Goal: Information Seeking & Learning: Find specific fact

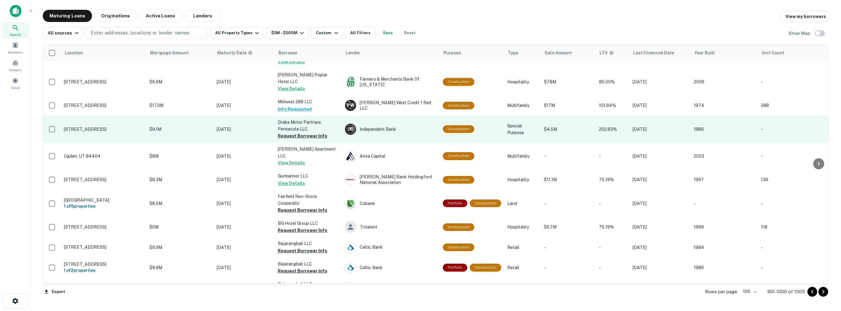
scroll to position [1880, 0]
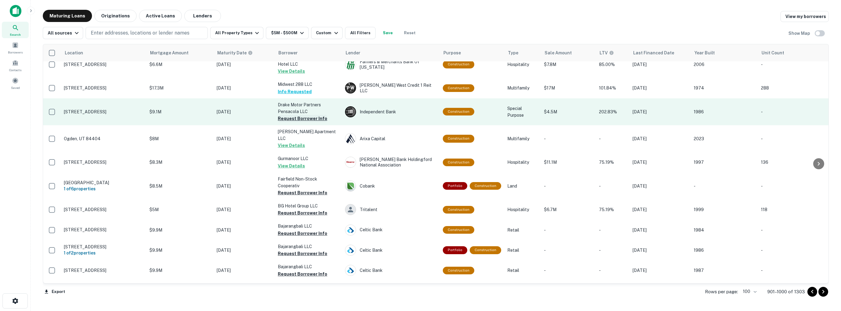
click at [303, 122] on button "Request Borrower Info" at bounding box center [303, 118] width 50 height 7
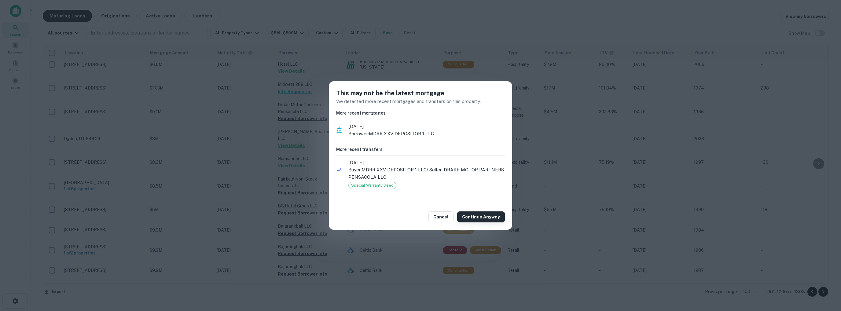
click at [475, 217] on button "Continue Anyway" at bounding box center [481, 217] width 48 height 11
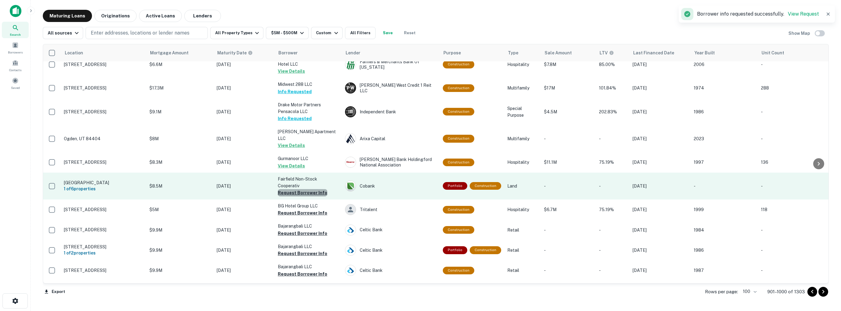
click at [312, 197] on button "Request Borrower Info" at bounding box center [303, 192] width 50 height 7
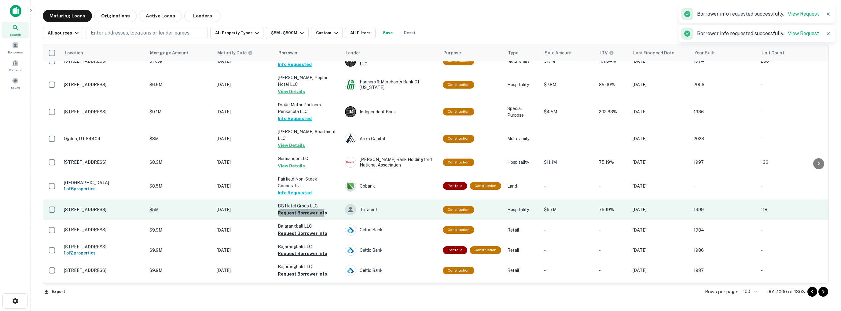
click at [299, 217] on button "Request Borrower Info" at bounding box center [303, 212] width 50 height 7
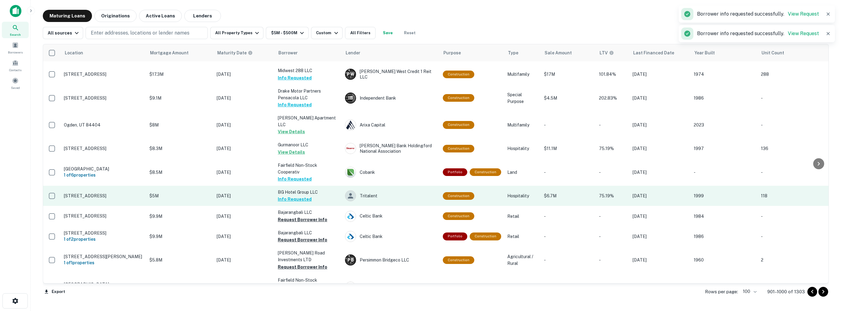
scroll to position [1911, 0]
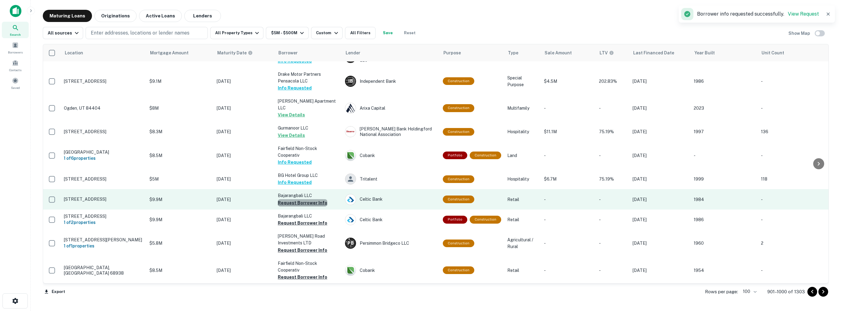
click at [303, 207] on button "Request Borrower Info" at bounding box center [303, 202] width 50 height 7
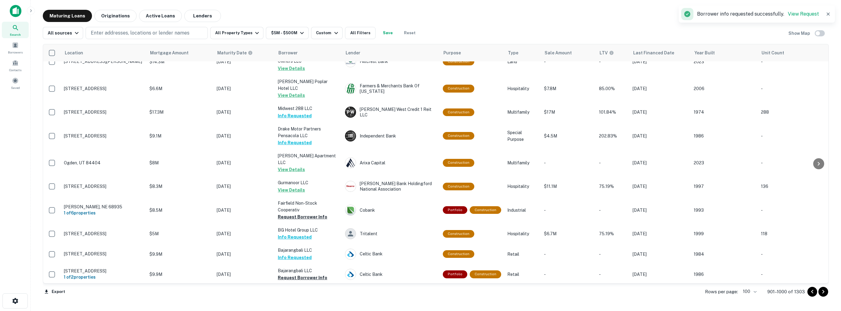
scroll to position [1857, 0]
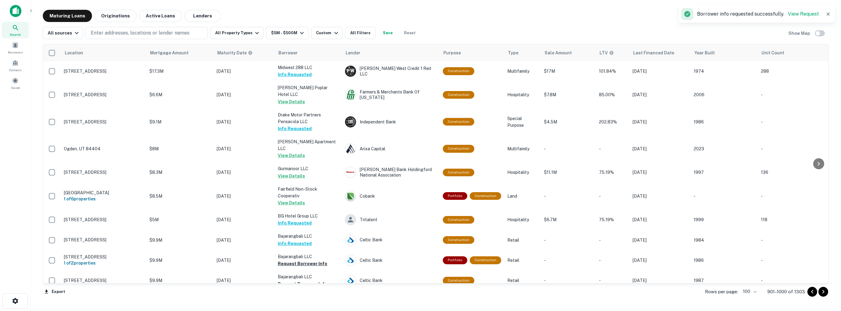
scroll to position [1978, 0]
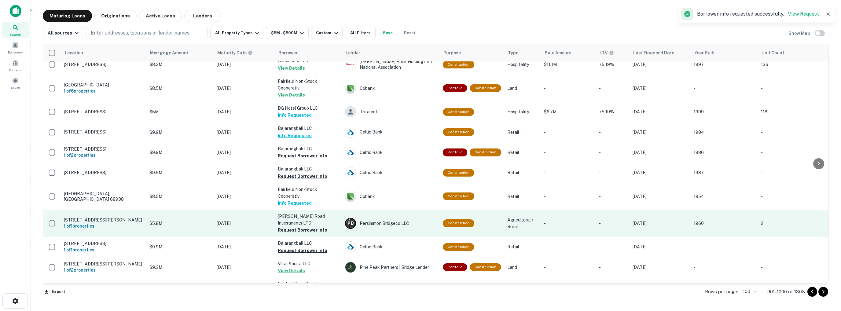
click at [299, 234] on button "Request Borrower Info" at bounding box center [303, 229] width 50 height 7
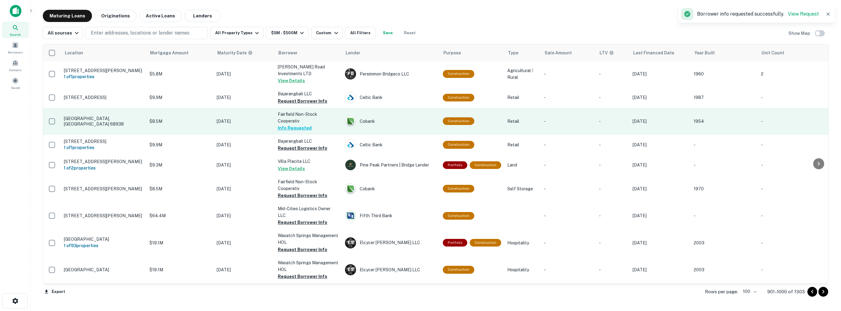
scroll to position [2101, 0]
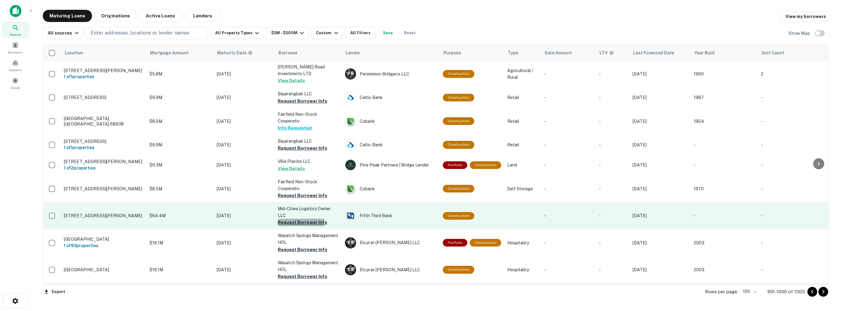
click at [284, 226] on button "Request Borrower Info" at bounding box center [303, 222] width 50 height 7
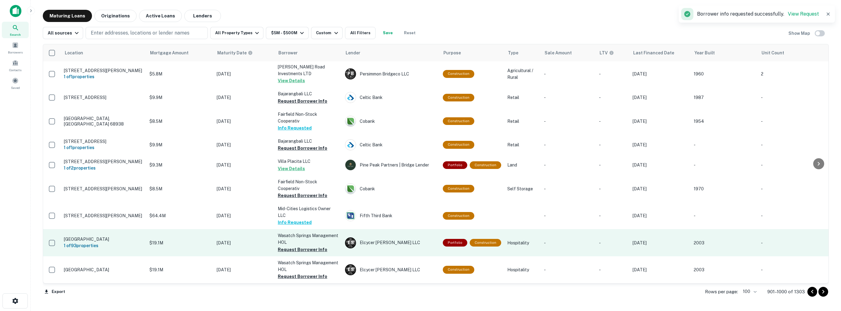
click at [297, 253] on button "Request Borrower Info" at bounding box center [303, 249] width 50 height 7
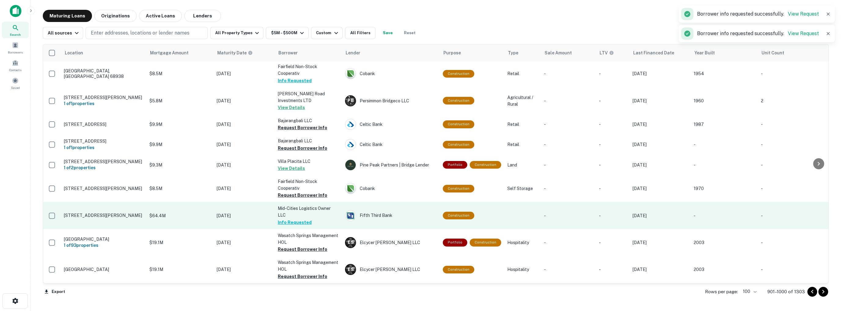
scroll to position [2015, 0]
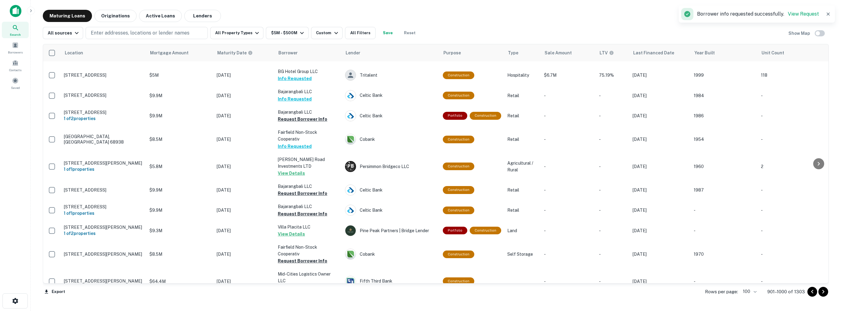
click at [824, 292] on icon "Go to next page" at bounding box center [823, 291] width 7 height 7
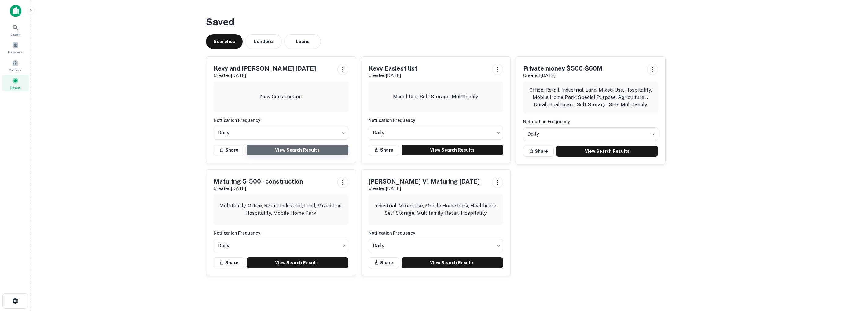
click at [285, 151] on link "View Search Results" at bounding box center [298, 150] width 102 height 11
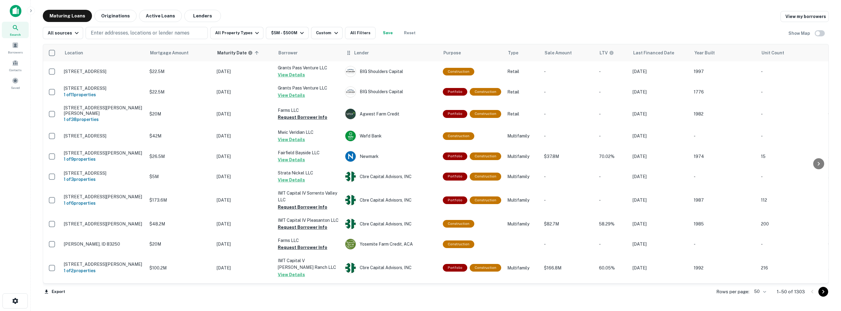
click at [366, 53] on span "Lender" at bounding box center [361, 52] width 15 height 7
click at [350, 54] on icon at bounding box center [349, 52] width 6 height 7
click at [355, 55] on span "Lender" at bounding box center [361, 52] width 15 height 7
click at [347, 51] on icon at bounding box center [349, 52] width 6 height 7
click at [349, 53] on icon at bounding box center [349, 52] width 6 height 7
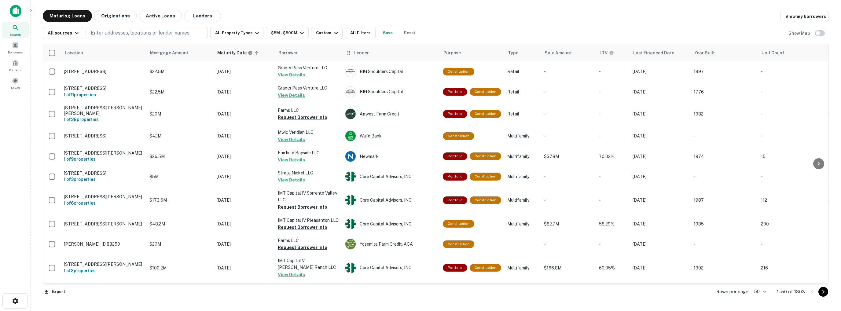
click at [365, 52] on span "Lender" at bounding box center [361, 52] width 15 height 7
click at [254, 53] on div "Maturity Date" at bounding box center [243, 53] width 35 height 7
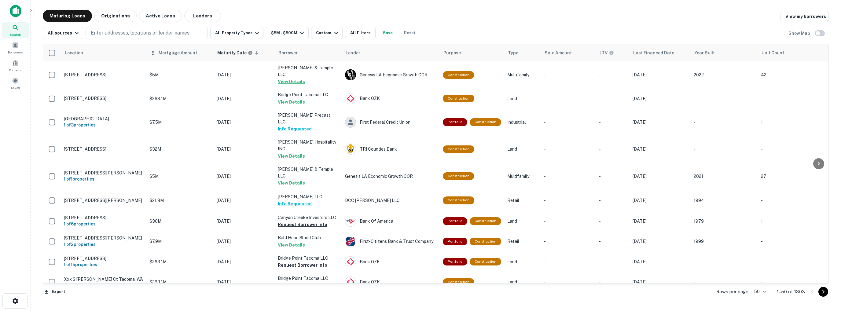
click at [170, 57] on th "Mortgage Amount" at bounding box center [179, 52] width 67 height 17
click at [174, 54] on span "Mortgage Amount" at bounding box center [182, 52] width 46 height 7
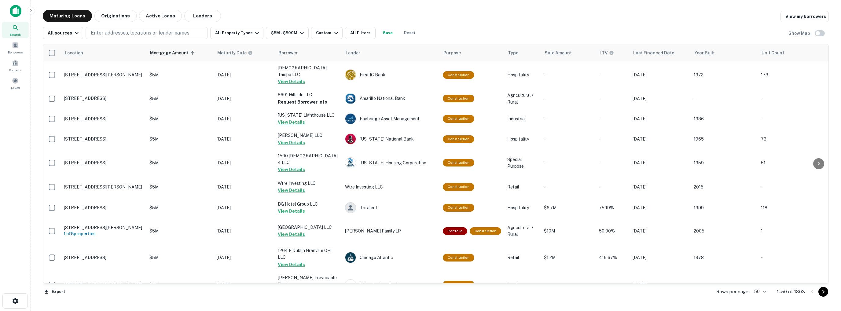
click at [174, 54] on span "Mortgage Amount sorted ascending" at bounding box center [173, 52] width 46 height 7
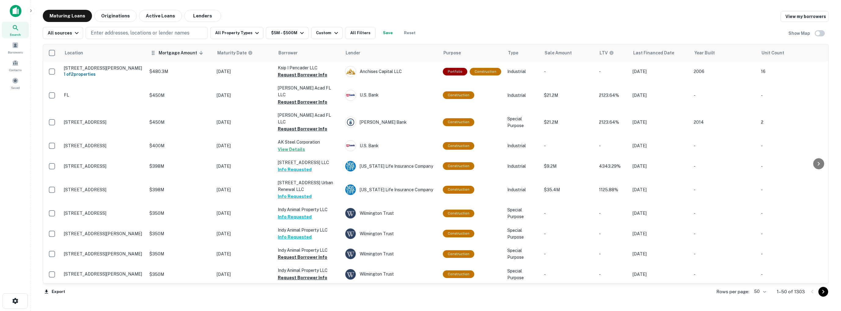
click at [173, 52] on span "Mortgage Amount sorted descending" at bounding box center [182, 52] width 46 height 7
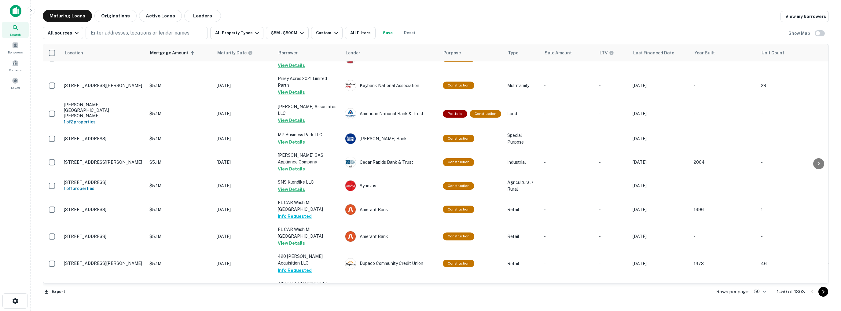
scroll to position [929, 0]
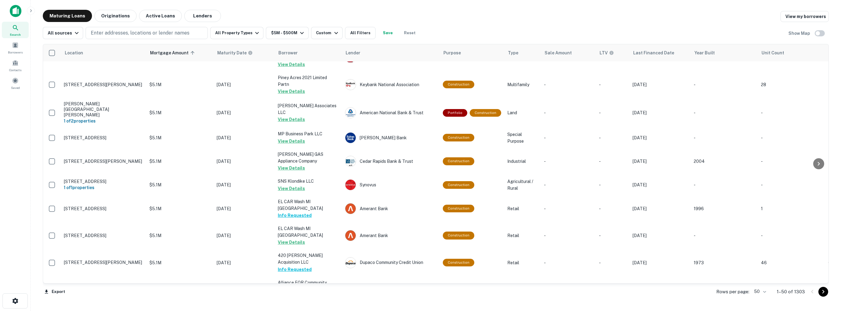
click at [765, 291] on body "Search Borrowers Contacts Saved Maturing Loans Originations Active Loans Lender…" at bounding box center [420, 155] width 841 height 311
click at [761, 299] on li "100" at bounding box center [761, 298] width 18 height 11
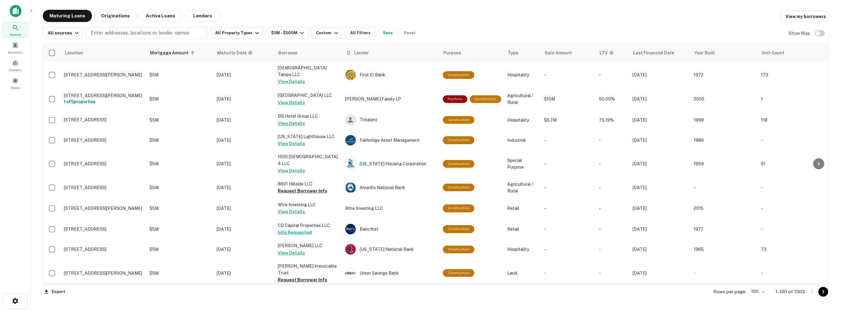
click at [358, 53] on span "Lender" at bounding box center [361, 52] width 15 height 7
click at [146, 31] on p "Enter addresses, locations or lender names" at bounding box center [140, 32] width 99 height 7
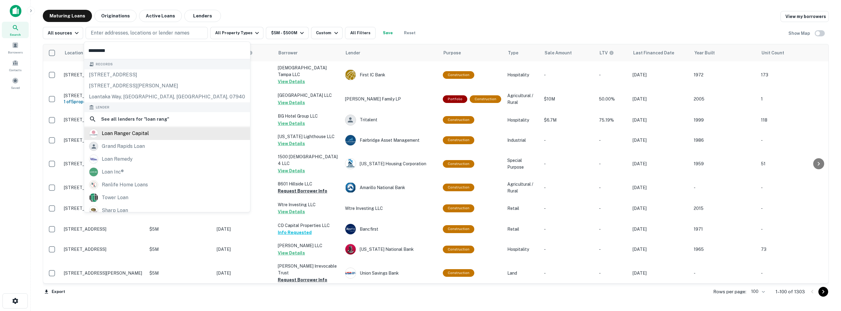
type input "*********"
drag, startPoint x: 136, startPoint y: 133, endPoint x: 179, endPoint y: 126, distance: 43.3
click at [136, 133] on div "loan ranger capital" at bounding box center [125, 133] width 47 height 9
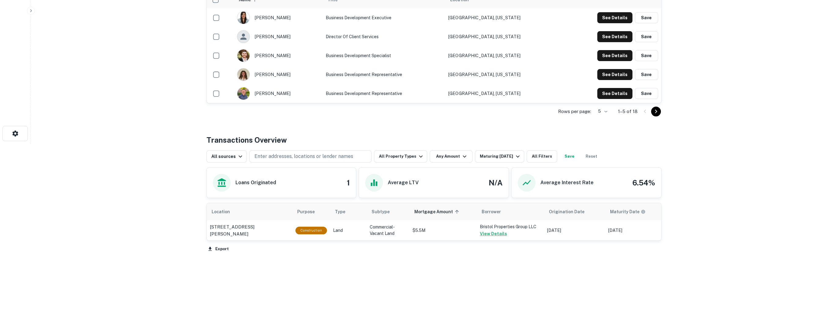
scroll to position [168, 0]
click at [253, 229] on p "8605 Ferguson Rd Dallas, TX 75228" at bounding box center [249, 230] width 79 height 14
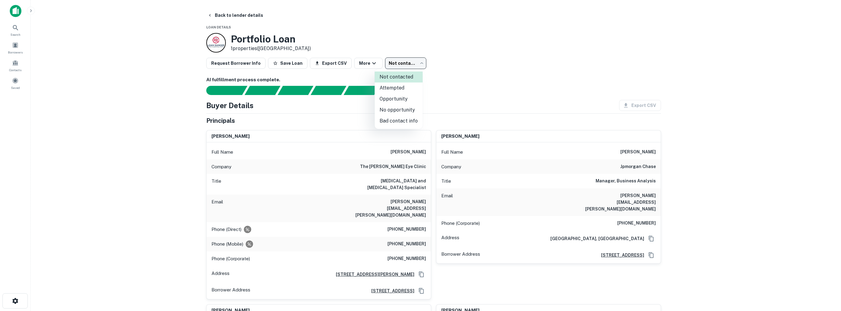
click at [392, 61] on body "Search Borrowers Contacts Saved Back to lender details Loan Details Portfolio L…" at bounding box center [420, 155] width 841 height 311
click at [392, 61] on div at bounding box center [420, 155] width 841 height 311
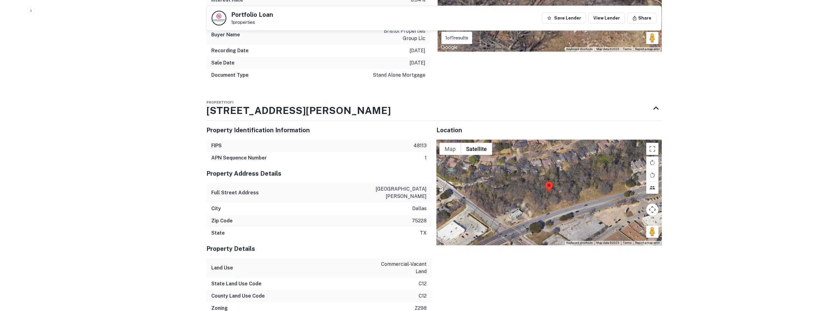
scroll to position [948, 0]
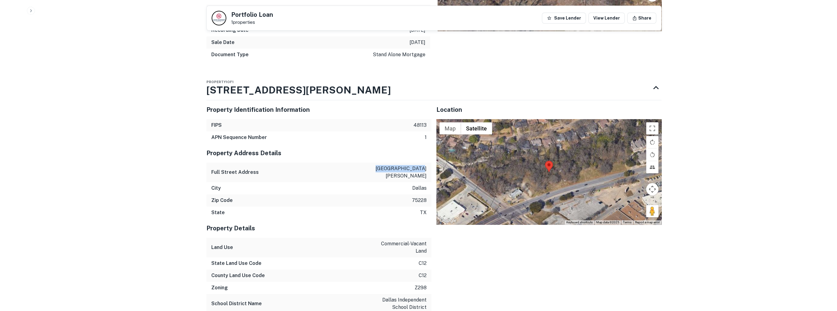
drag, startPoint x: 381, startPoint y: 135, endPoint x: 426, endPoint y: 135, distance: 44.9
click at [426, 163] on div "Full Street Address 8605 ferguson rd" at bounding box center [318, 173] width 225 height 20
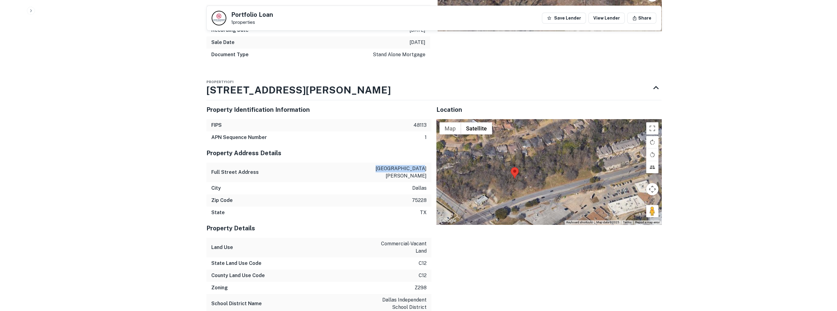
drag, startPoint x: 616, startPoint y: 135, endPoint x: 581, endPoint y: 141, distance: 35.7
click at [581, 141] on div at bounding box center [548, 171] width 225 height 105
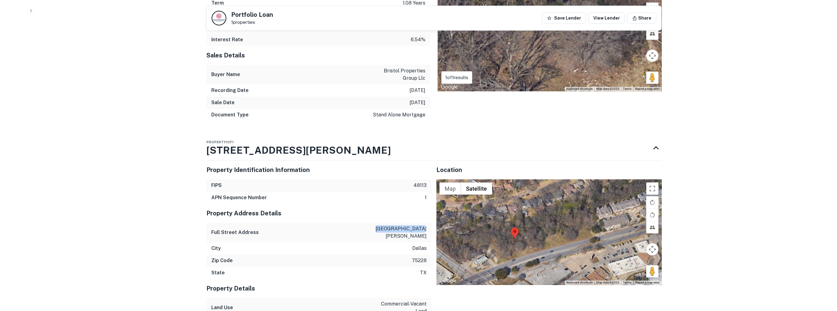
scroll to position [887, 0]
